Goal: Task Accomplishment & Management: Use online tool/utility

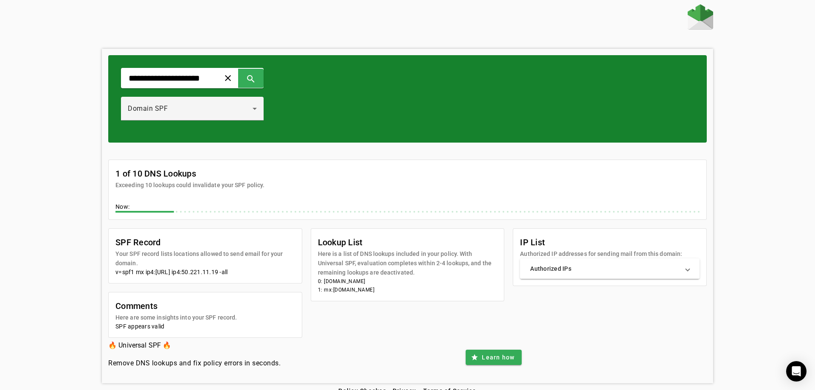
click at [576, 264] on mat-panel-title "Authorized IPs" at bounding box center [604, 268] width 149 height 8
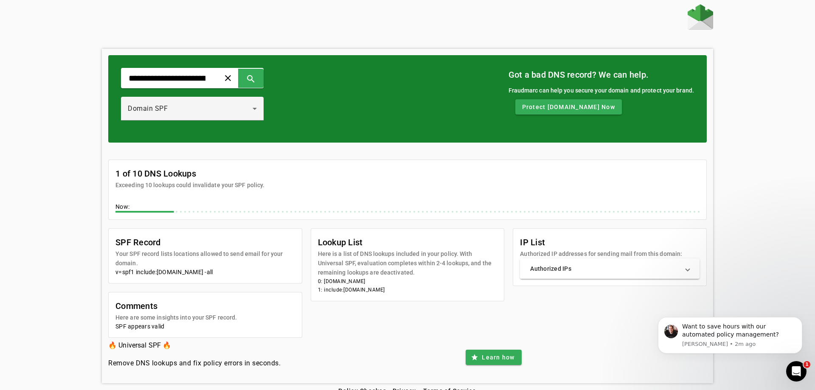
click at [602, 264] on mat-panel-title "Authorized IPs" at bounding box center [604, 268] width 149 height 8
click at [645, 264] on mat-panel-title "Authorized IPs" at bounding box center [604, 268] width 149 height 8
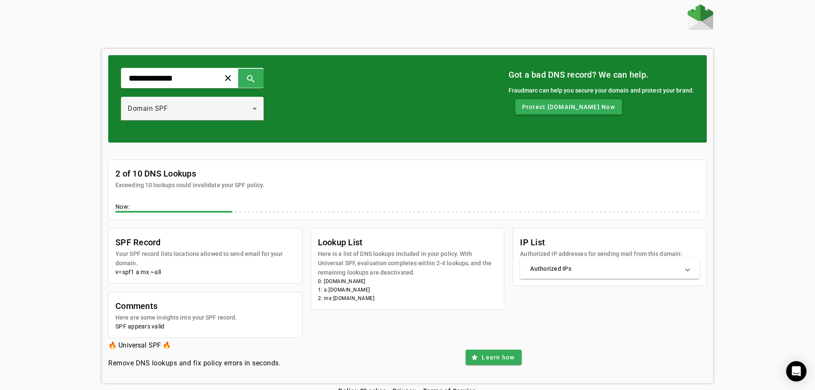
click at [650, 264] on mat-panel-title "Authorized IPs" at bounding box center [604, 268] width 149 height 8
